Goal: Task Accomplishment & Management: Use online tool/utility

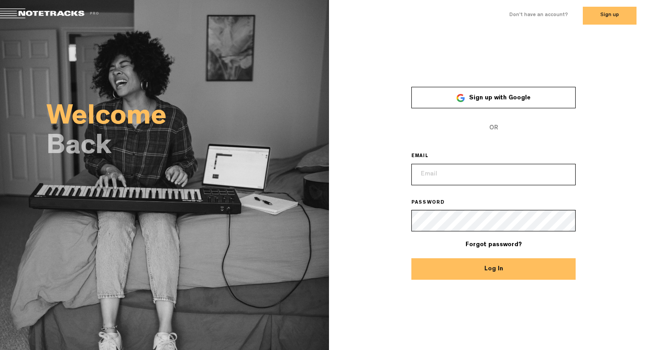
click at [475, 170] on input "email" at bounding box center [493, 174] width 165 height 21
type input "ssknk70@gmail.com"
click at [475, 270] on button "Log In" at bounding box center [493, 268] width 165 height 21
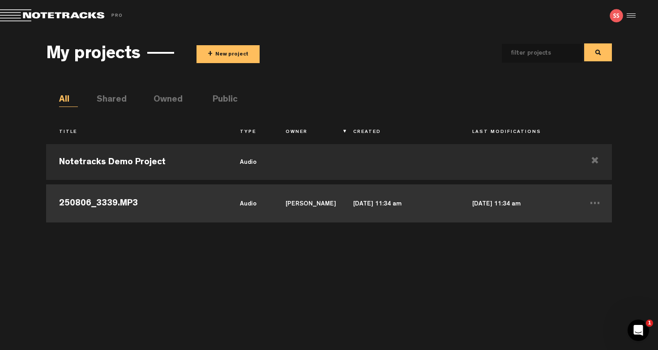
click at [279, 197] on td "Sapna Sharma" at bounding box center [307, 202] width 68 height 40
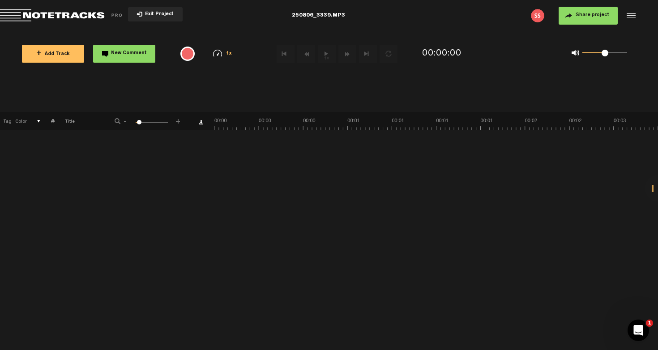
click at [57, 55] on span "+ Add Track" at bounding box center [53, 54] width 34 height 5
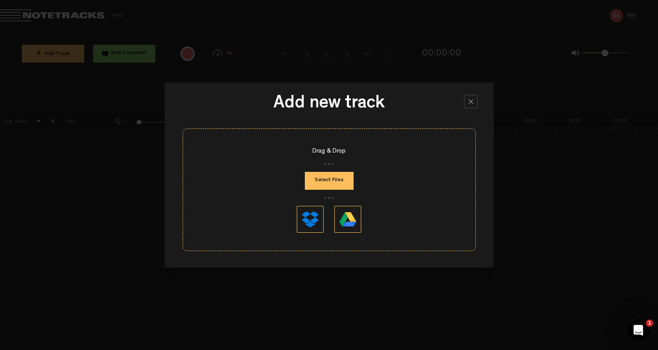
click at [328, 185] on button "Select Files" at bounding box center [329, 181] width 49 height 18
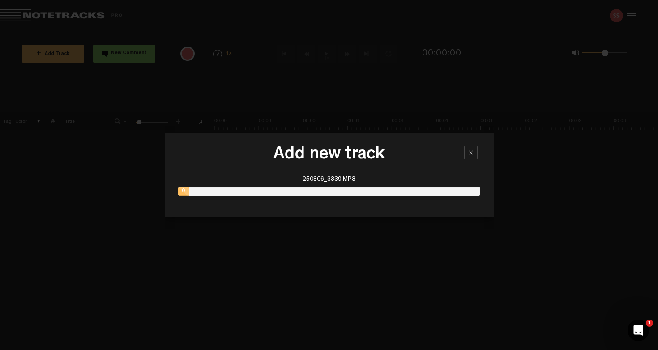
click at [409, 158] on h3 "Add new track" at bounding box center [329, 156] width 302 height 22
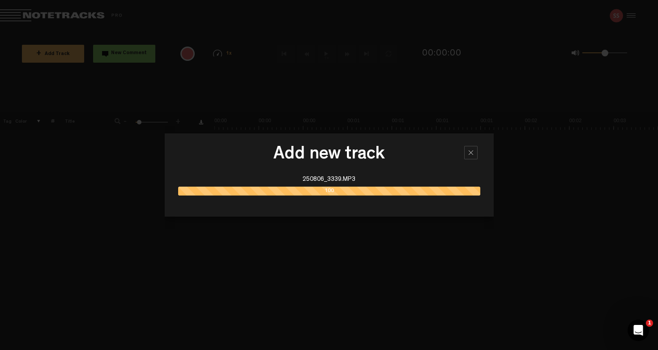
click at [9, 267] on div at bounding box center [329, 175] width 658 height 350
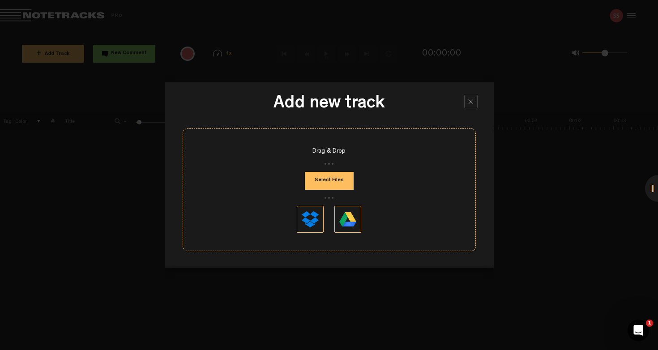
click at [338, 183] on button "Select Files" at bounding box center [329, 181] width 49 height 18
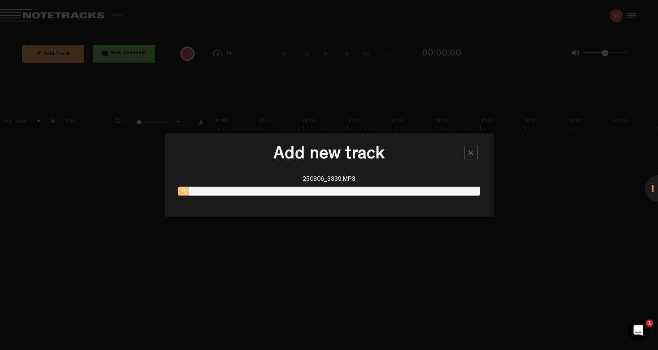
click at [411, 153] on h3 "Add new track" at bounding box center [329, 156] width 302 height 22
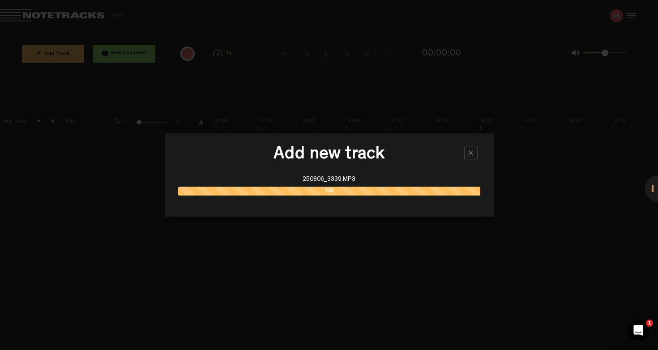
click at [412, 152] on h3 "Add new track" at bounding box center [329, 156] width 302 height 22
click at [521, 203] on div at bounding box center [329, 175] width 658 height 350
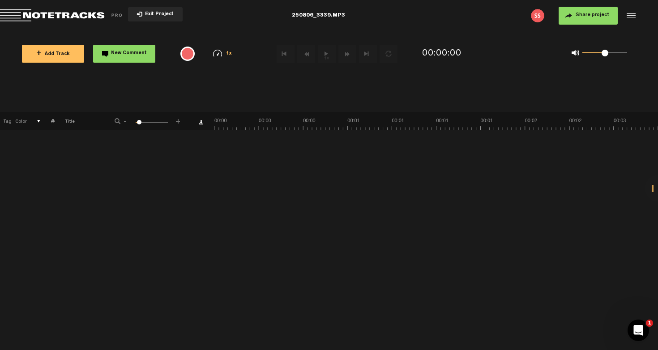
click at [47, 56] on span "+ Add Track" at bounding box center [53, 54] width 34 height 5
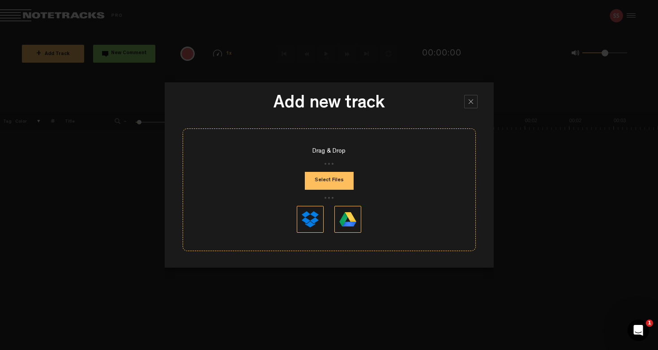
click at [322, 179] on button "Select Files" at bounding box center [329, 181] width 49 height 18
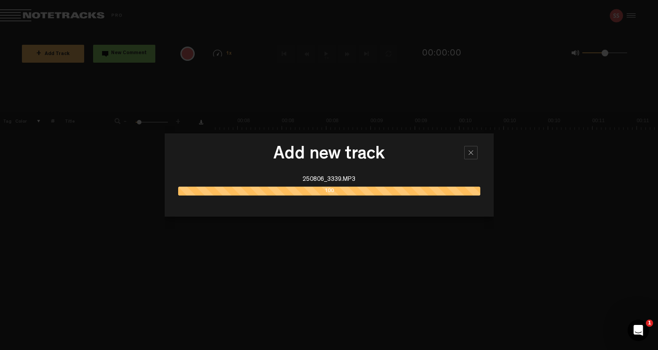
scroll to position [0, 441]
click at [388, 256] on div "Add new track 250806_3339.MP3 100" at bounding box center [329, 175] width 329 height 350
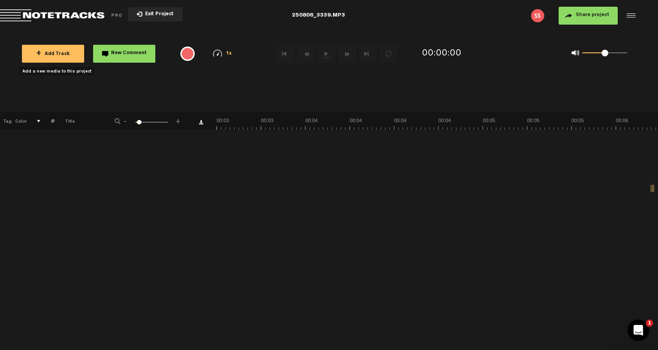
scroll to position [0, 495]
click at [63, 55] on span "+ Add Track" at bounding box center [53, 54] width 34 height 5
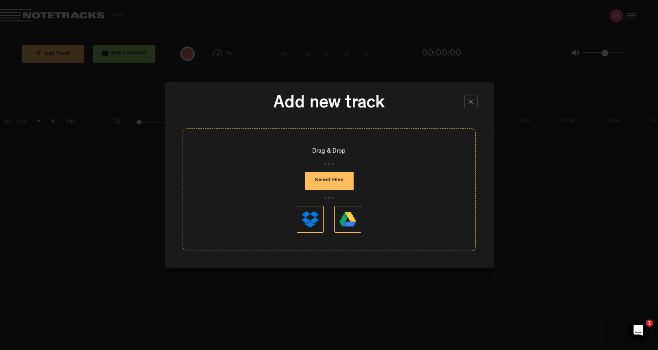
click at [332, 182] on button "Select Files" at bounding box center [329, 181] width 49 height 18
click at [333, 185] on button "Select Files" at bounding box center [329, 181] width 49 height 18
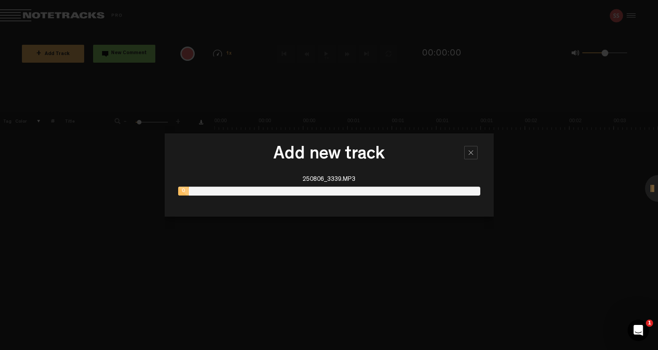
click at [405, 168] on div "Add new track 250806_3339.MP3 0" at bounding box center [329, 174] width 329 height 83
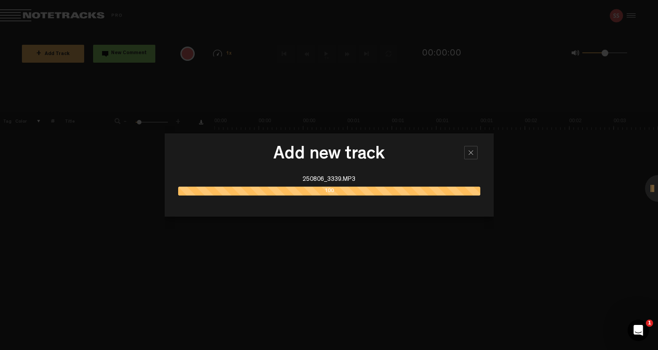
click at [324, 179] on div "250806_3339.MP3" at bounding box center [329, 179] width 302 height 9
click at [329, 190] on div "100" at bounding box center [329, 191] width 302 height 9
click at [357, 178] on div "250806_3339.MP3" at bounding box center [329, 179] width 302 height 9
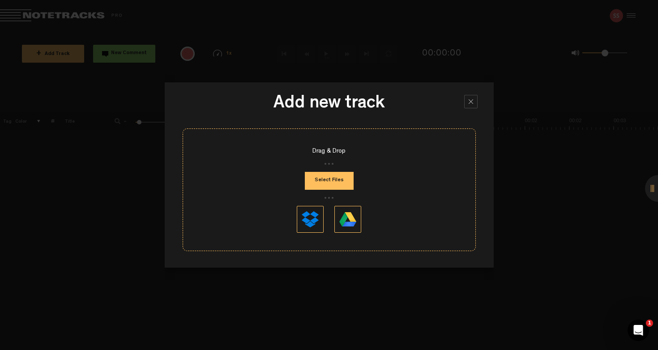
click at [320, 176] on button "Select Files" at bounding box center [329, 181] width 49 height 18
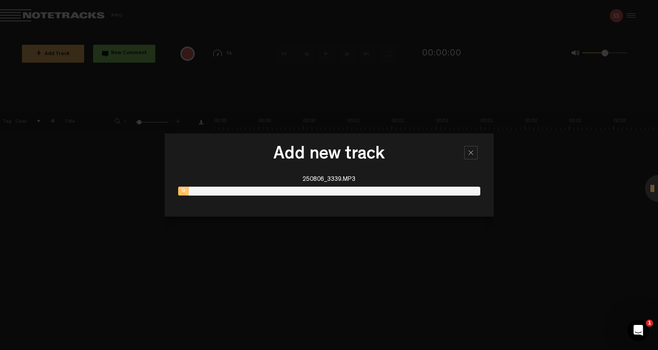
click at [465, 152] on div at bounding box center [470, 152] width 13 height 13
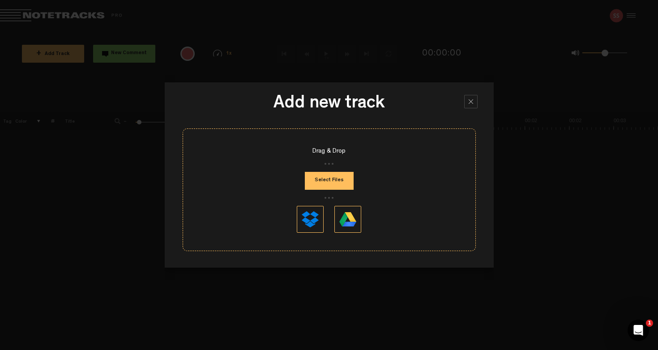
click at [470, 102] on div at bounding box center [470, 101] width 13 height 13
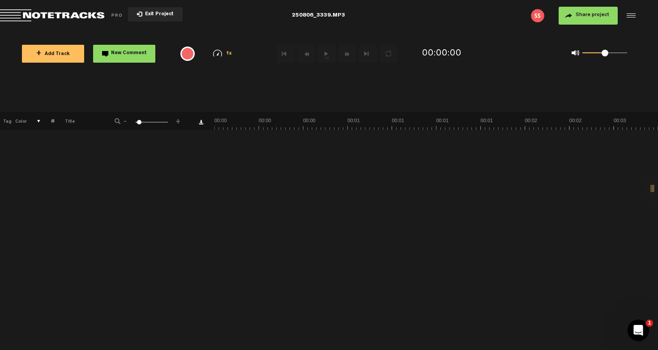
click at [328, 15] on md-toolbar "Exit Project 250806_3339.MP3 Share project Save project" at bounding box center [329, 15] width 658 height 31
click at [152, 15] on span "Exit Project" at bounding box center [157, 14] width 31 height 5
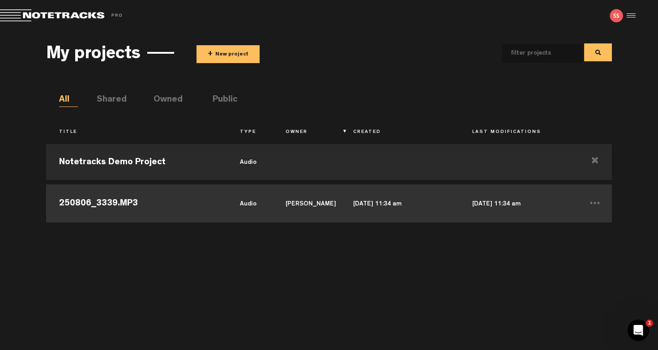
click at [221, 207] on td "250806_3339.MP3" at bounding box center [136, 202] width 181 height 40
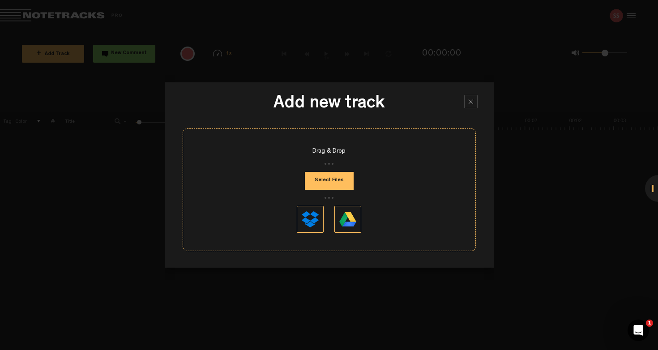
click at [330, 179] on button "Select Files" at bounding box center [329, 181] width 49 height 18
click at [333, 182] on button "Select Files" at bounding box center [329, 181] width 49 height 18
type input "C:\fakepath\250806_3339.MP3"
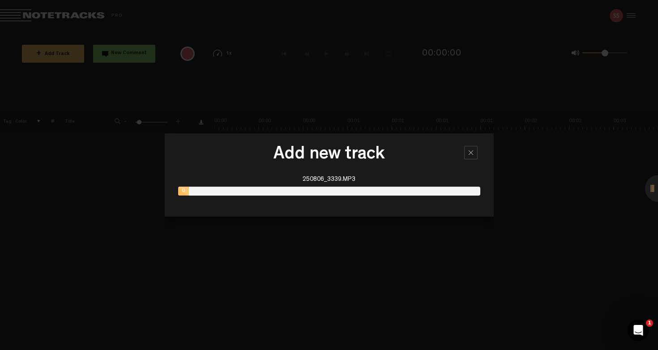
click at [282, 189] on div "0" at bounding box center [329, 191] width 302 height 9
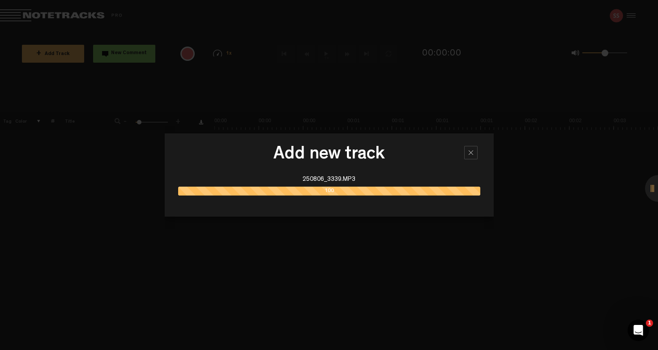
click at [636, 328] on icon "Open Intercom Messenger" at bounding box center [638, 330] width 15 height 15
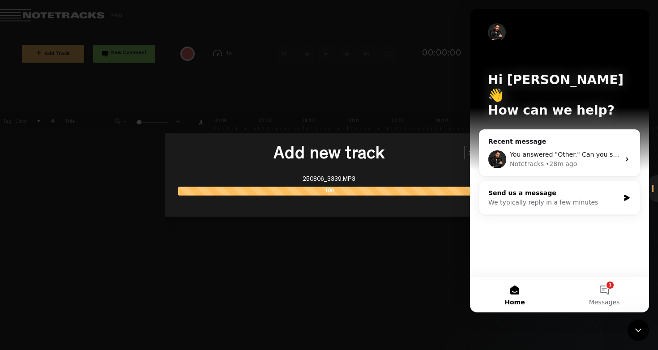
click at [519, 198] on div "We typically reply in a few minutes" at bounding box center [553, 202] width 131 height 9
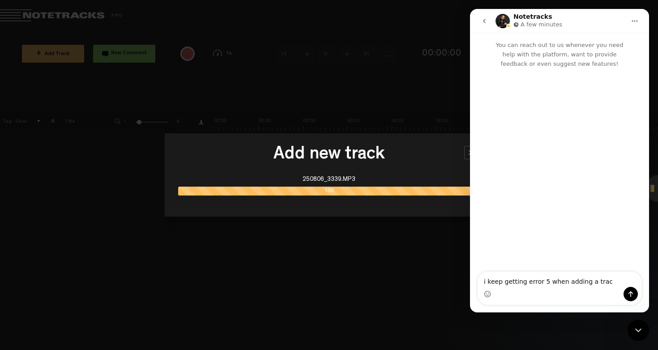
type textarea "i keep getting error 5 when adding a track"
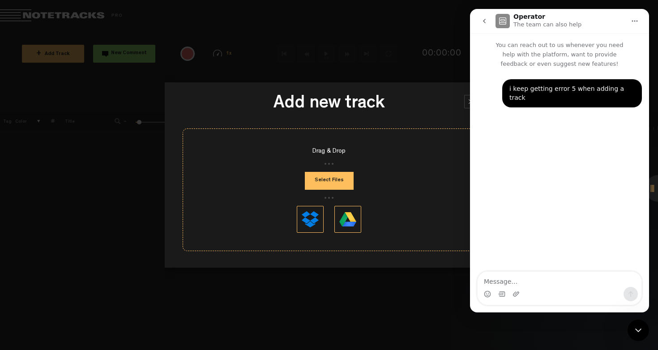
click at [233, 95] on h3 "Add new track" at bounding box center [329, 105] width 302 height 22
click at [352, 96] on h3 "Add new track" at bounding box center [329, 105] width 302 height 22
click at [343, 60] on div "Add new track Drag & Drop Select Files" at bounding box center [329, 175] width 329 height 350
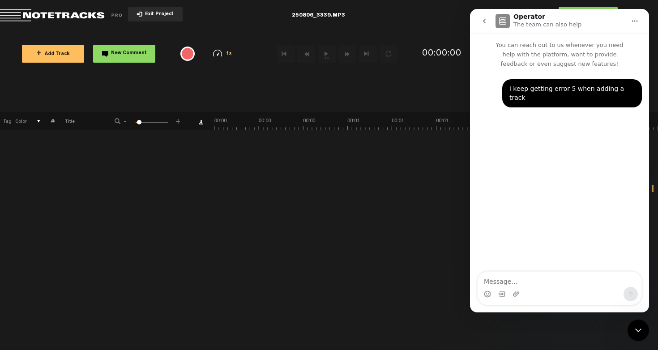
click at [153, 15] on span "Exit Project" at bounding box center [157, 14] width 31 height 5
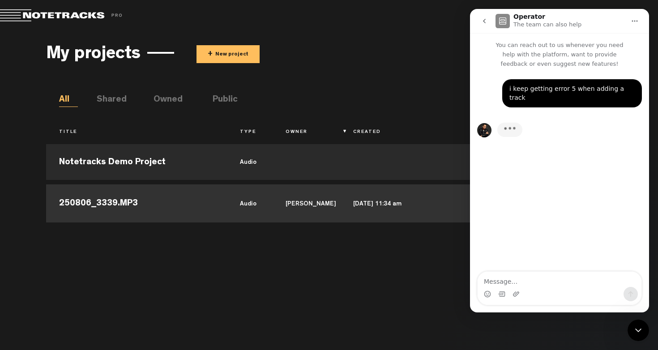
click at [142, 207] on td "250806_3339.MP3" at bounding box center [136, 202] width 181 height 40
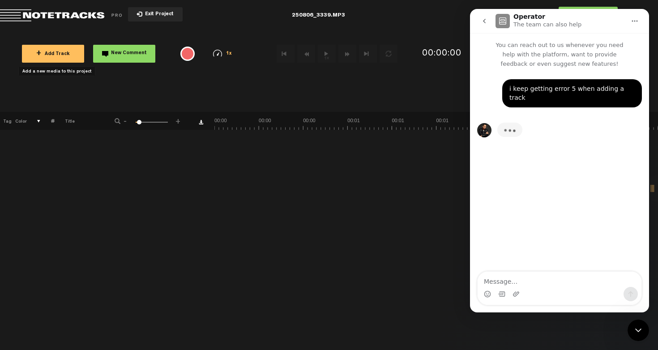
click at [68, 54] on span "+ Add Track" at bounding box center [53, 54] width 34 height 5
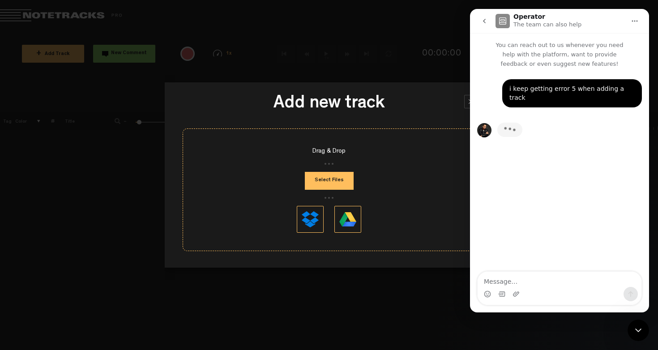
click at [324, 184] on button "Select Files" at bounding box center [329, 181] width 49 height 18
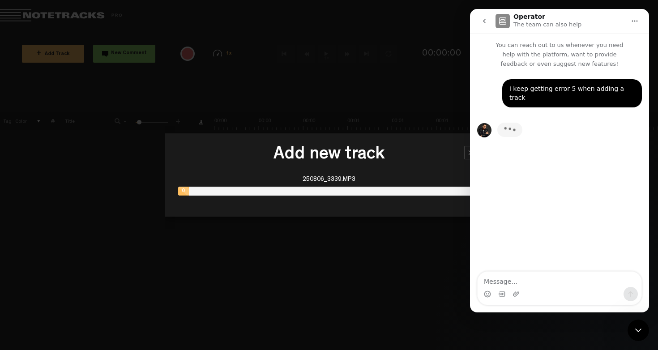
click at [396, 49] on div "Add new track 250806_3339.MP3 0" at bounding box center [329, 175] width 329 height 350
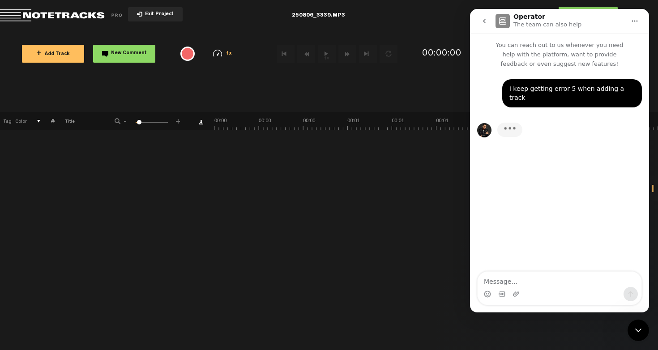
click at [325, 91] on body "Version: 1.1.20-prod, Build 1257, Hash: g376cf1d, Branch: master X Your screen …" at bounding box center [329, 175] width 658 height 350
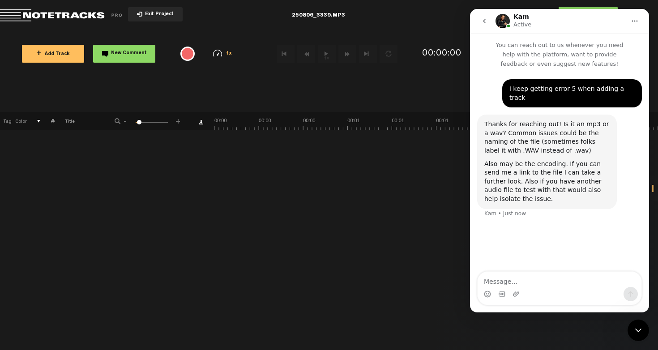
click at [210, 77] on body "Version: 1.1.20-prod, Build 1257, Hash: g376cf1d, Branch: master X Your screen …" at bounding box center [329, 175] width 658 height 350
click at [534, 292] on div "Intercom messenger" at bounding box center [560, 294] width 164 height 14
click at [531, 297] on div "Intercom messenger" at bounding box center [560, 294] width 164 height 14
click at [513, 282] on textarea "Message…" at bounding box center [560, 279] width 164 height 15
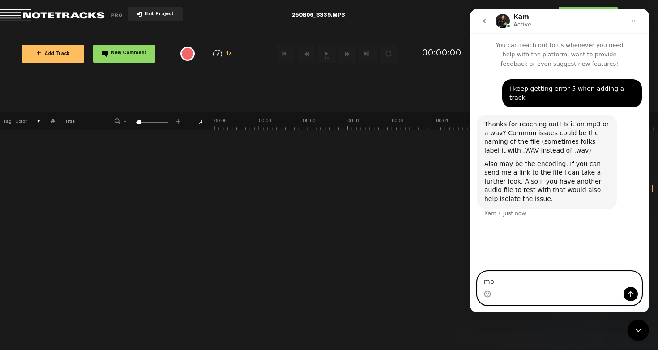
type textarea "mp3"
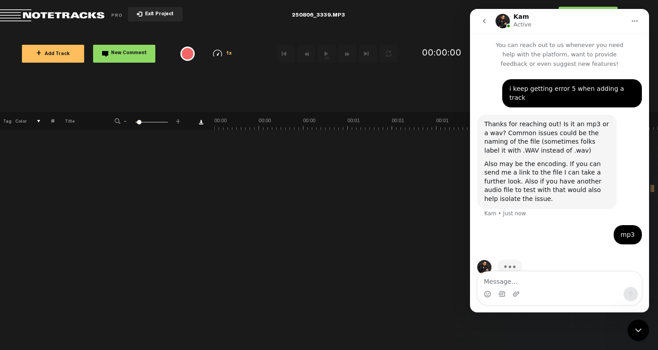
scroll to position [8, 0]
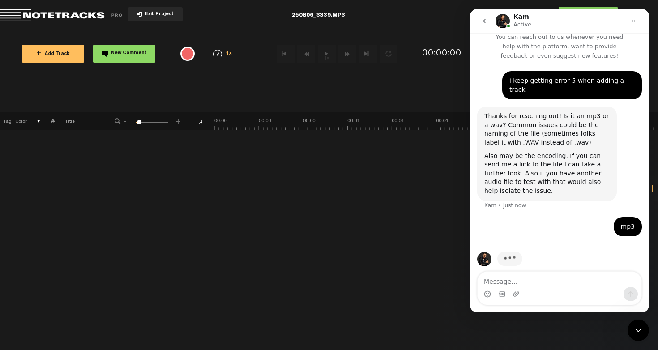
click at [355, 196] on div "+ New drawing Tag Color # Title - 1 100 6 +" at bounding box center [329, 231] width 658 height 238
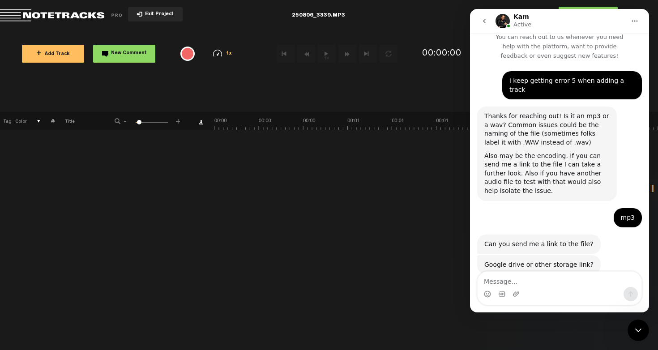
scroll to position [21, 0]
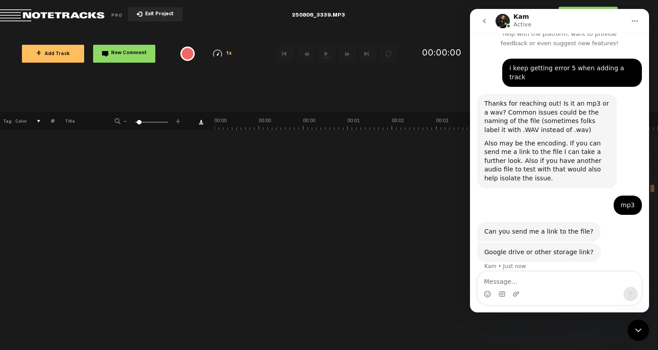
click at [536, 292] on div "Intercom messenger" at bounding box center [560, 294] width 164 height 14
click at [517, 282] on textarea "Message…" at bounding box center [560, 279] width 164 height 15
type textarea "its 1.18GB"
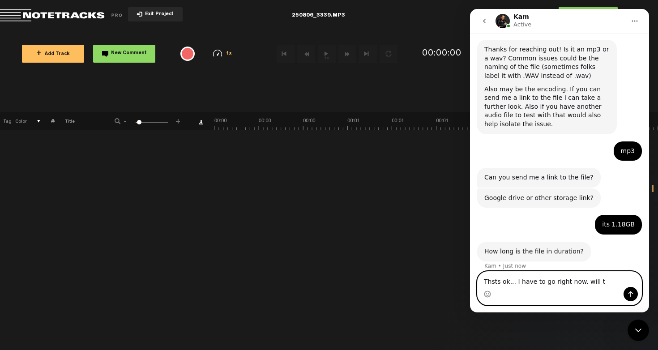
scroll to position [74, 0]
type textarea "Thsts ok... I have to go right now. will try later"
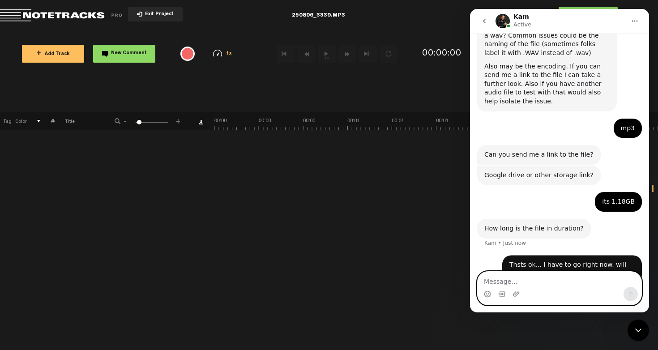
scroll to position [110, 0]
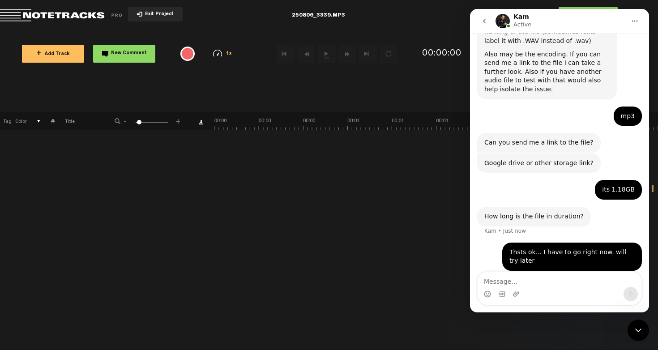
click at [362, 214] on div "+ New drawing Tag Color # Title - 1 100 6 +" at bounding box center [329, 231] width 658 height 238
click at [485, 21] on icon "go back" at bounding box center [484, 20] width 7 height 7
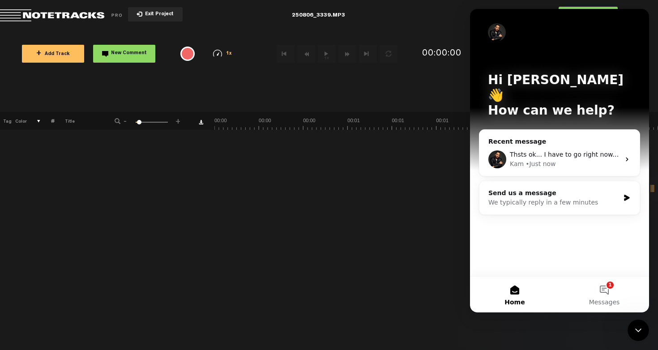
scroll to position [0, 0]
drag, startPoint x: 631, startPoint y: 20, endPoint x: 631, endPoint y: 42, distance: 21.9
click at [631, 42] on div "Hi Sapna 👋 How can we help?" at bounding box center [559, 97] width 161 height 176
click at [641, 337] on div "Close Intercom Messenger" at bounding box center [638, 330] width 21 height 21
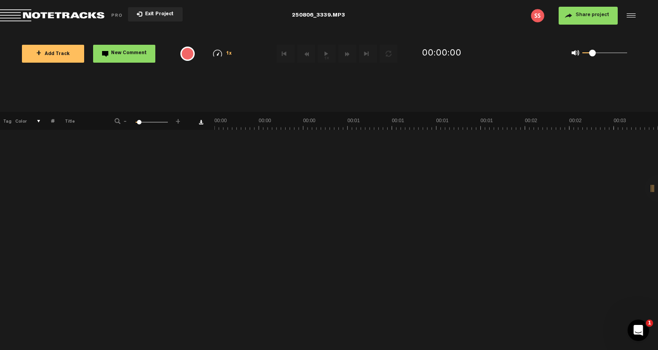
click at [593, 53] on div "0 1 0.18" at bounding box center [604, 53] width 45 height 2
drag, startPoint x: 593, startPoint y: 53, endPoint x: 625, endPoint y: 52, distance: 32.2
click at [625, 52] on span at bounding box center [623, 53] width 7 height 7
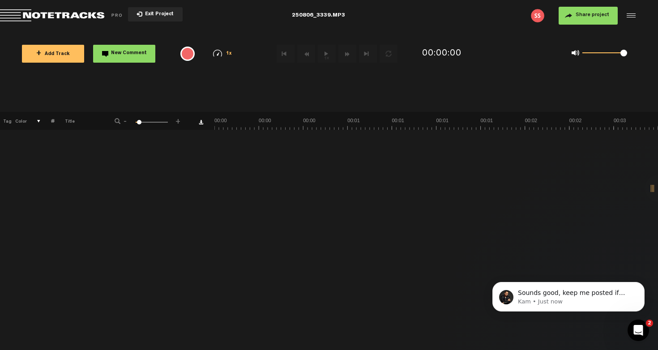
click at [58, 57] on button "+ Add Track" at bounding box center [53, 54] width 62 height 18
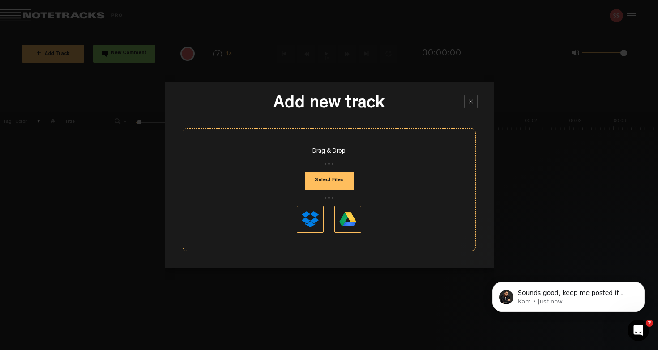
click at [332, 177] on button "Select Files" at bounding box center [329, 181] width 49 height 18
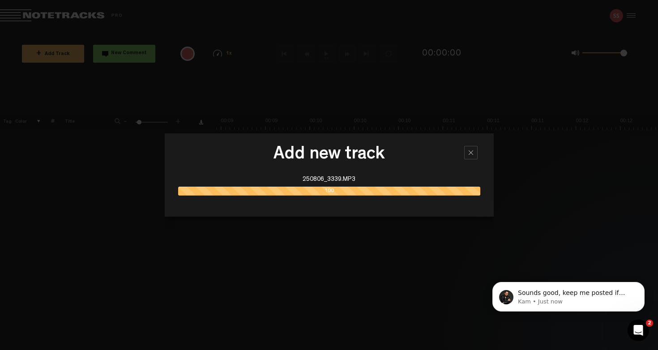
scroll to position [0, 1665]
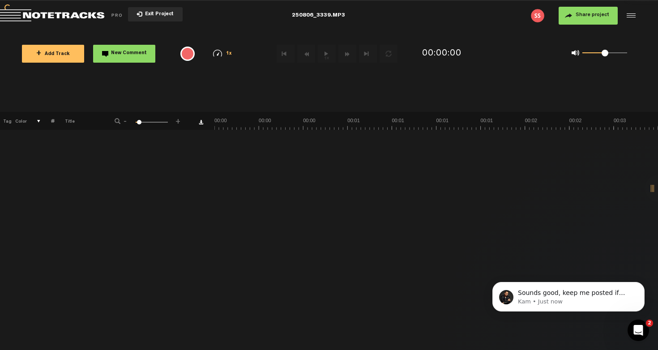
click at [159, 20] on button "Exit Project" at bounding box center [155, 14] width 55 height 14
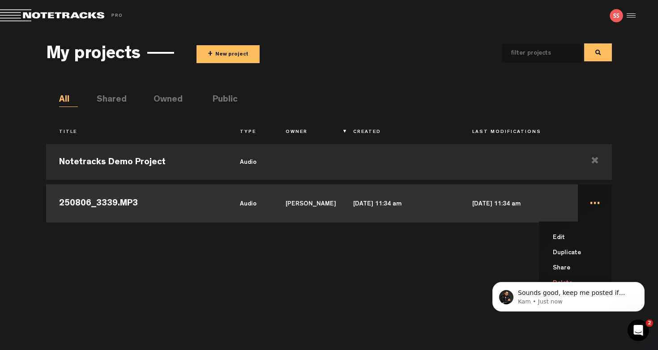
click at [591, 203] on td "... Edit Duplicate Share Delete" at bounding box center [595, 202] width 34 height 40
click at [590, 204] on td "..." at bounding box center [595, 202] width 34 height 40
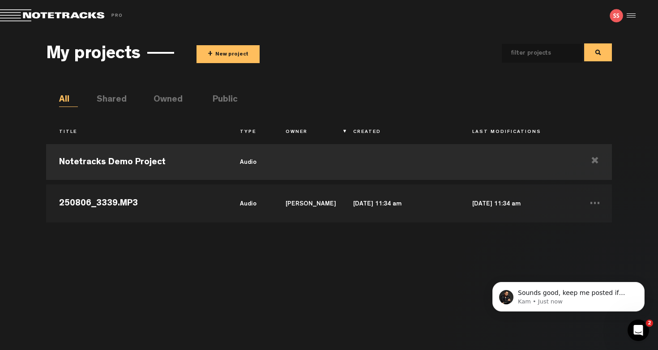
click at [471, 257] on div "Notetracks Demo Project audio 250806_3339.MP3 audio Sapna Sharma Aug 14, 2025 —…" at bounding box center [329, 240] width 566 height 201
click at [639, 287] on button "Dismiss notification" at bounding box center [642, 285] width 12 height 12
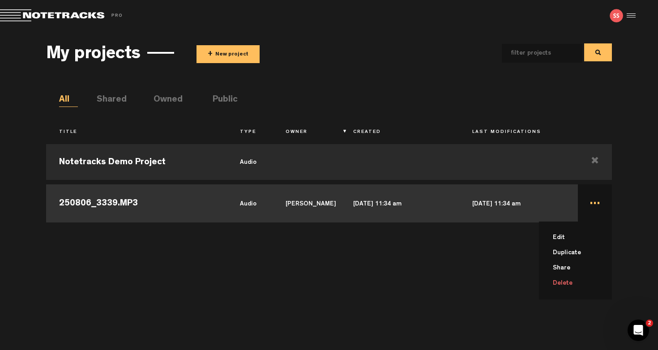
click at [557, 286] on li "Delete" at bounding box center [581, 283] width 62 height 15
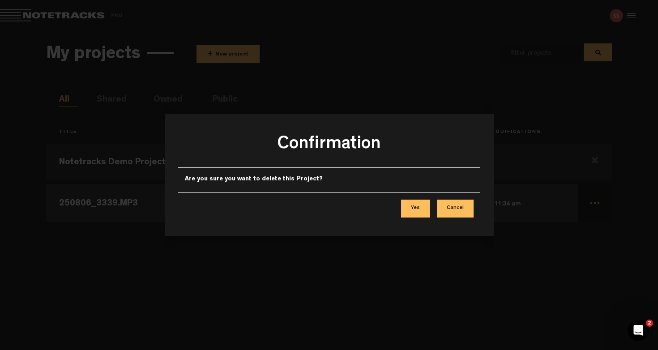
click at [418, 213] on button "Yes" at bounding box center [415, 209] width 29 height 18
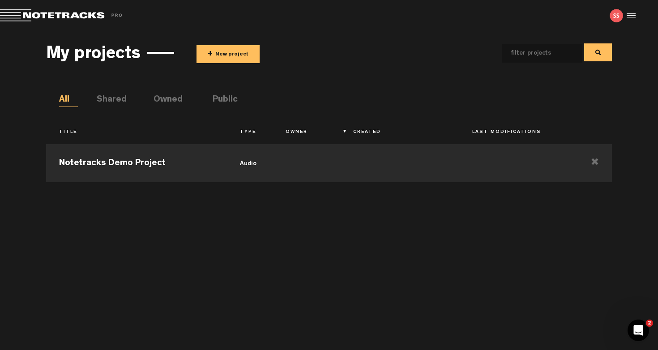
click at [234, 53] on button "+ New project" at bounding box center [228, 54] width 63 height 18
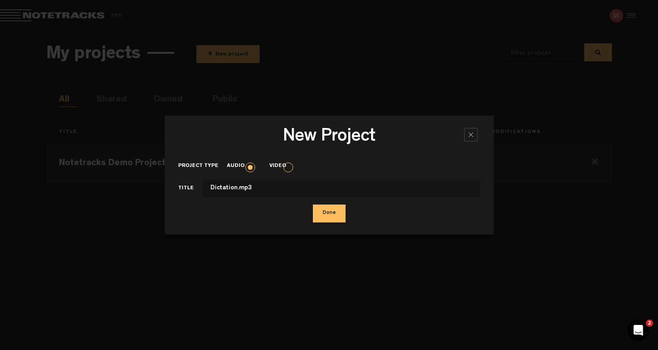
type input "Dictation.mp3"
click at [324, 214] on button "Done" at bounding box center [329, 214] width 33 height 18
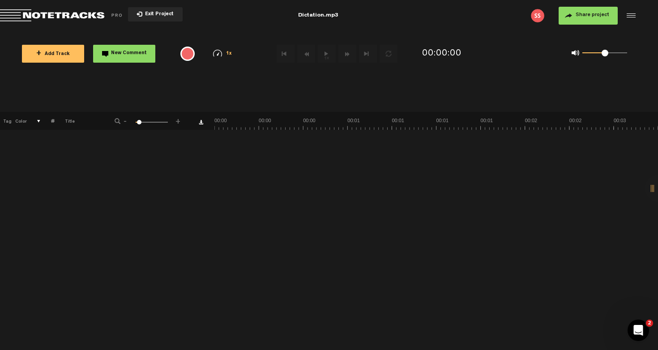
click at [65, 54] on span "+ Add Track" at bounding box center [53, 54] width 34 height 5
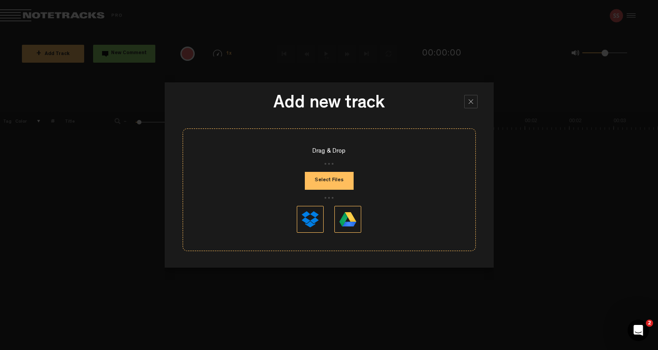
click at [322, 177] on button "Select Files" at bounding box center [329, 181] width 49 height 18
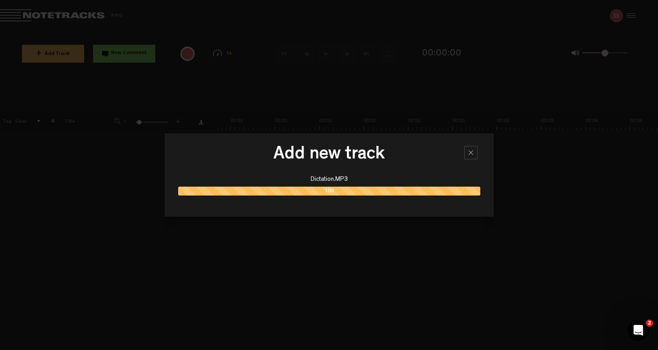
scroll to position [0, 107]
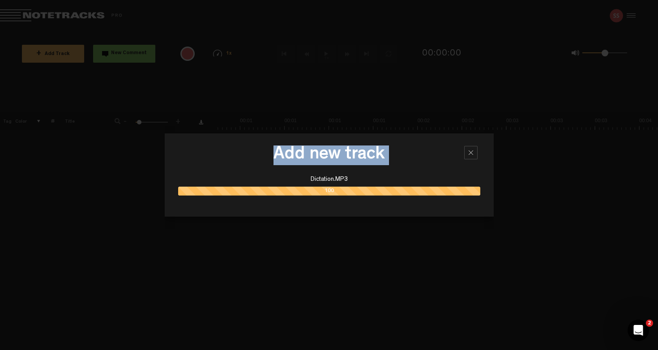
drag, startPoint x: 297, startPoint y: 145, endPoint x: 289, endPoint y: 175, distance: 31.5
click at [289, 175] on div "Add new track Dictation.MP3 100" at bounding box center [329, 174] width 329 height 83
click at [223, 157] on h3 "Add new track" at bounding box center [329, 156] width 302 height 22
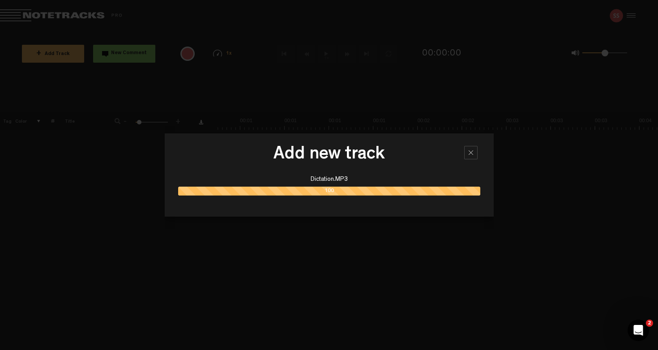
drag, startPoint x: 223, startPoint y: 157, endPoint x: 222, endPoint y: 129, distance: 27.8
click at [222, 129] on div "Add new track Dictation.MP3 100" at bounding box center [329, 175] width 329 height 350
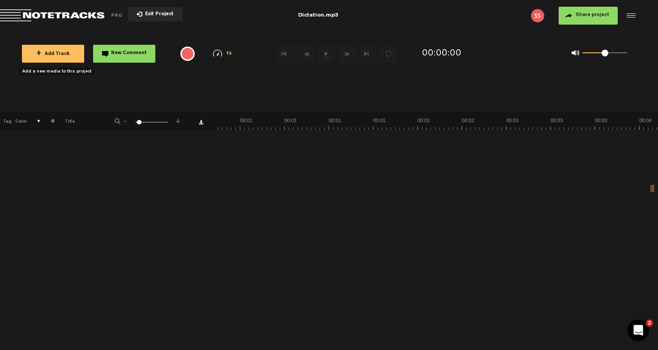
click at [62, 53] on span "+ Add Track" at bounding box center [53, 54] width 34 height 5
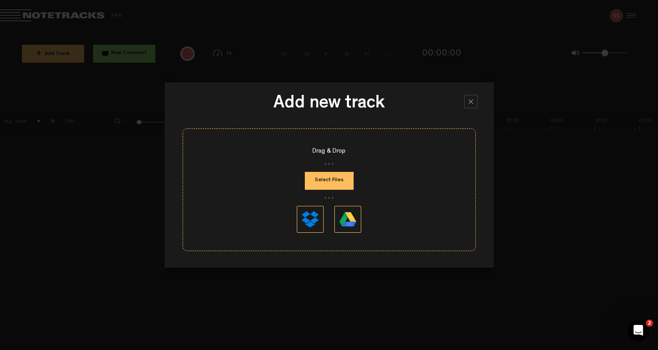
click at [320, 180] on button "Select Files" at bounding box center [329, 181] width 49 height 18
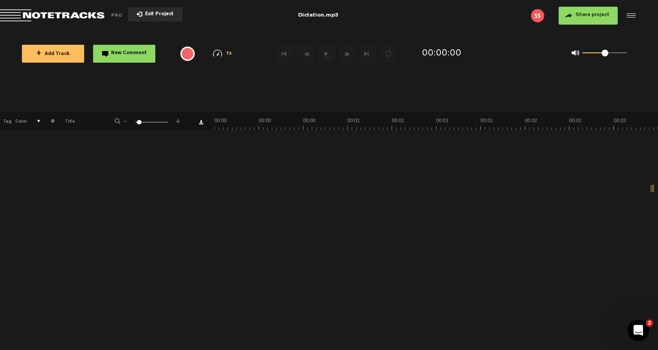
click at [159, 13] on span "Exit Project" at bounding box center [157, 14] width 31 height 5
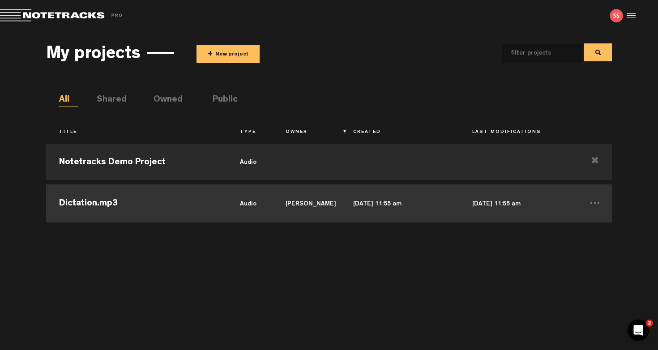
click at [93, 206] on td "Dictation.mp3" at bounding box center [136, 202] width 181 height 40
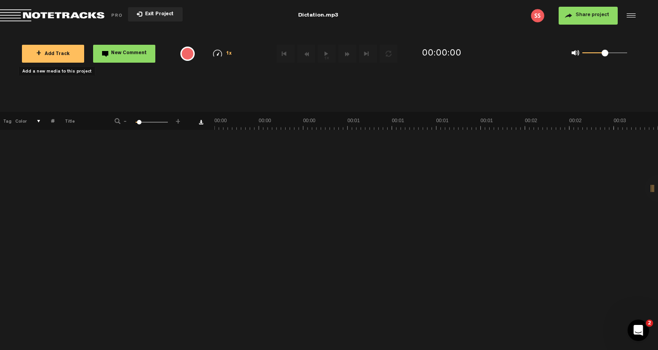
click at [66, 51] on button "+ Add Track" at bounding box center [53, 54] width 62 height 18
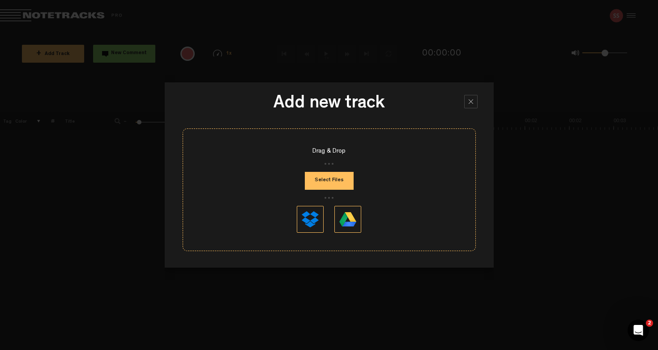
click at [334, 185] on button "Select Files" at bounding box center [329, 181] width 49 height 18
click at [337, 183] on button "Select Files" at bounding box center [329, 181] width 49 height 18
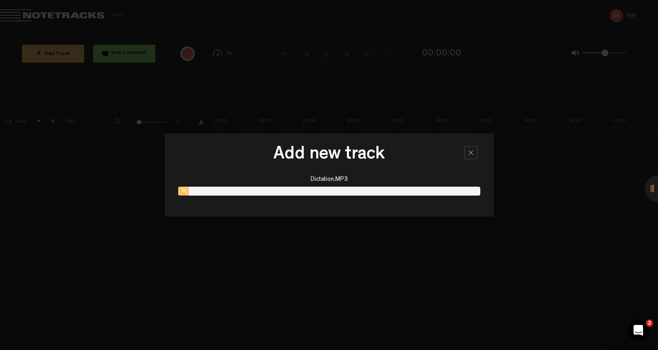
click at [616, 17] on div at bounding box center [329, 175] width 658 height 350
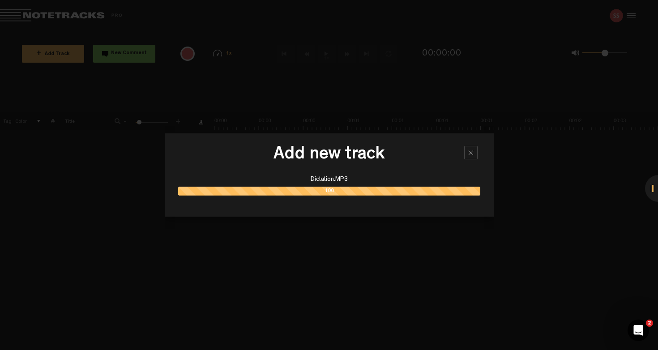
click at [616, 17] on div at bounding box center [329, 175] width 658 height 350
click at [472, 151] on div at bounding box center [470, 152] width 13 height 13
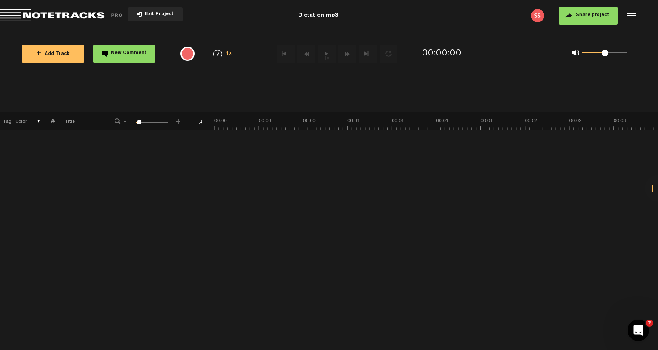
click at [537, 15] on img at bounding box center [537, 15] width 13 height 13
click at [537, 17] on img at bounding box center [537, 15] width 13 height 13
click at [633, 16] on div at bounding box center [629, 15] width 13 height 13
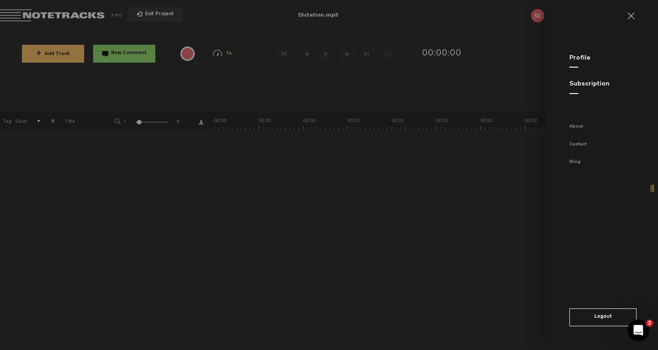
click at [583, 84] on link "Subscription" at bounding box center [589, 84] width 40 height 7
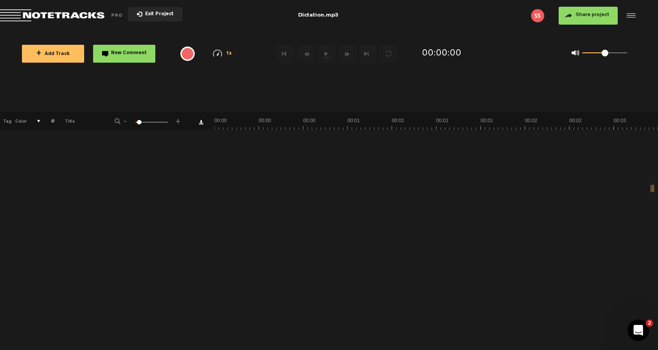
click at [630, 16] on div at bounding box center [629, 15] width 13 height 13
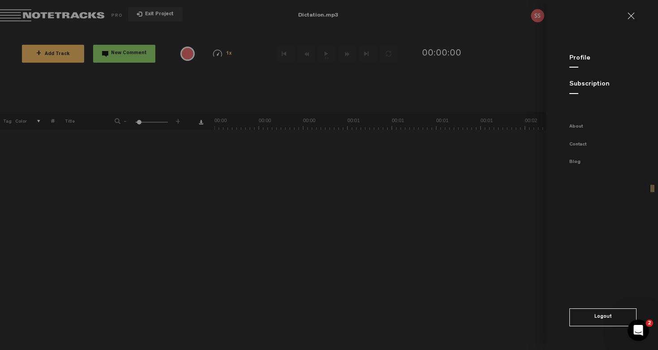
click at [599, 322] on button "Logout" at bounding box center [602, 317] width 67 height 18
